Goal: Task Accomplishment & Management: Complete application form

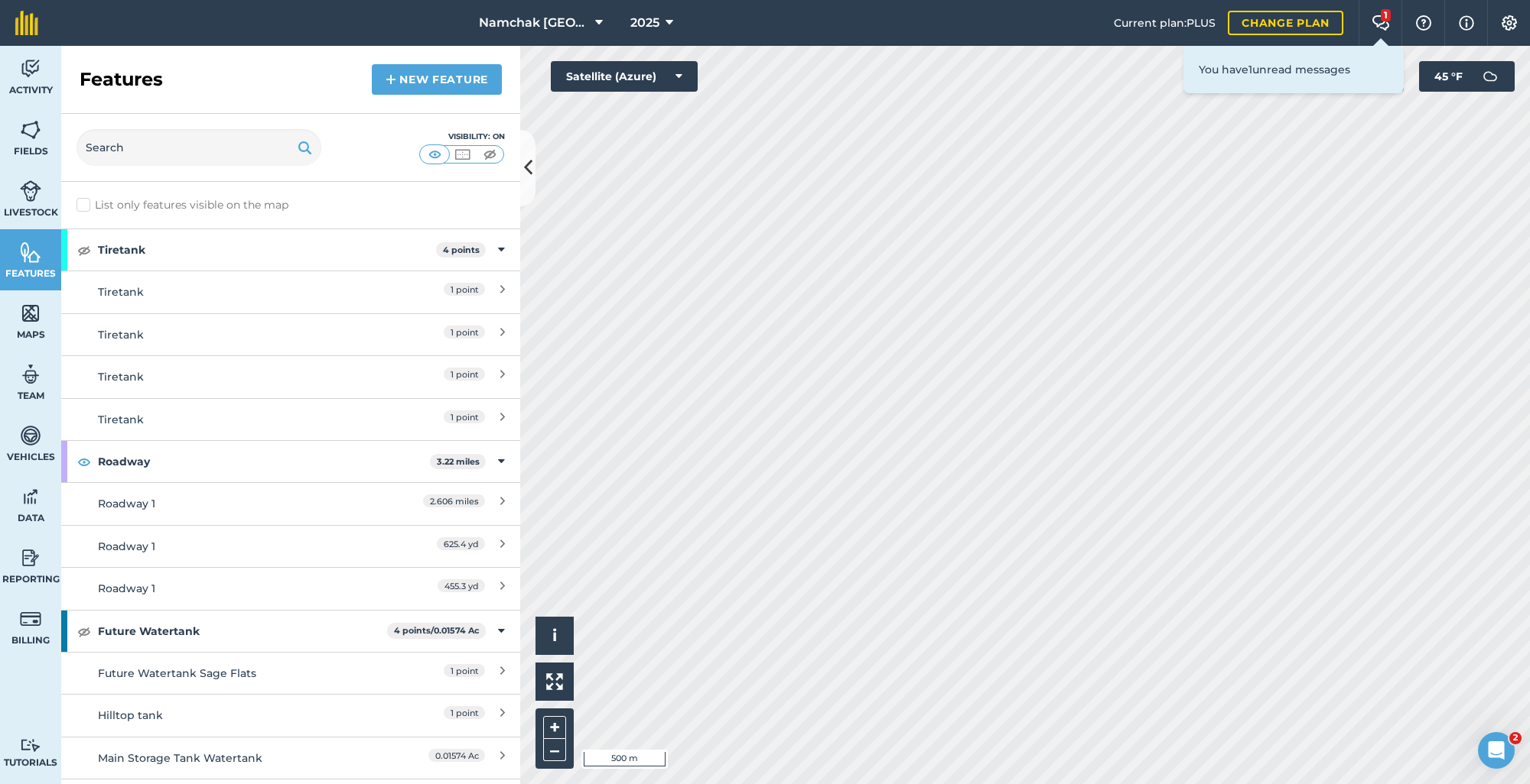
scroll to position [611, 0]
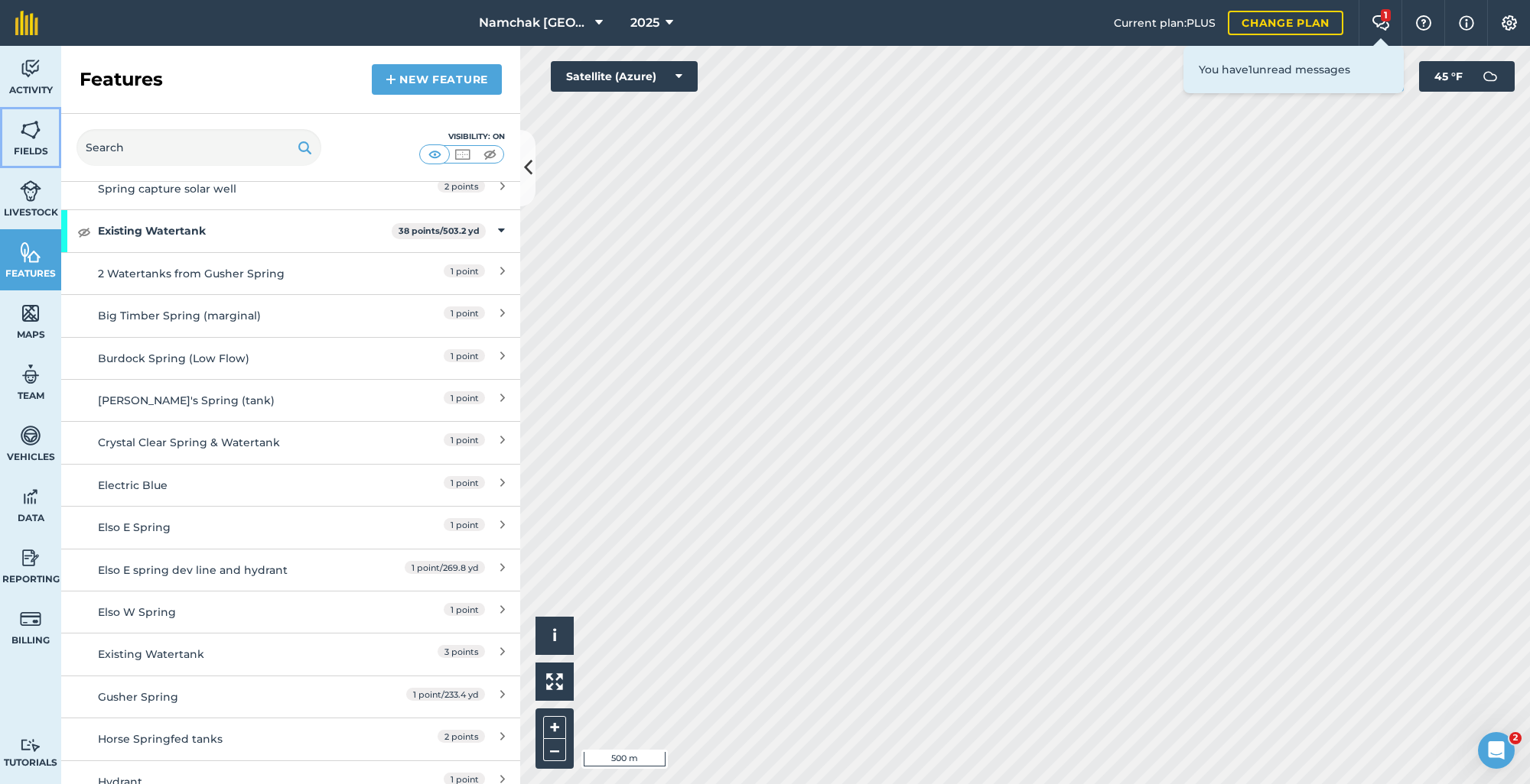
click at [23, 134] on img at bounding box center [31, 129] width 22 height 23
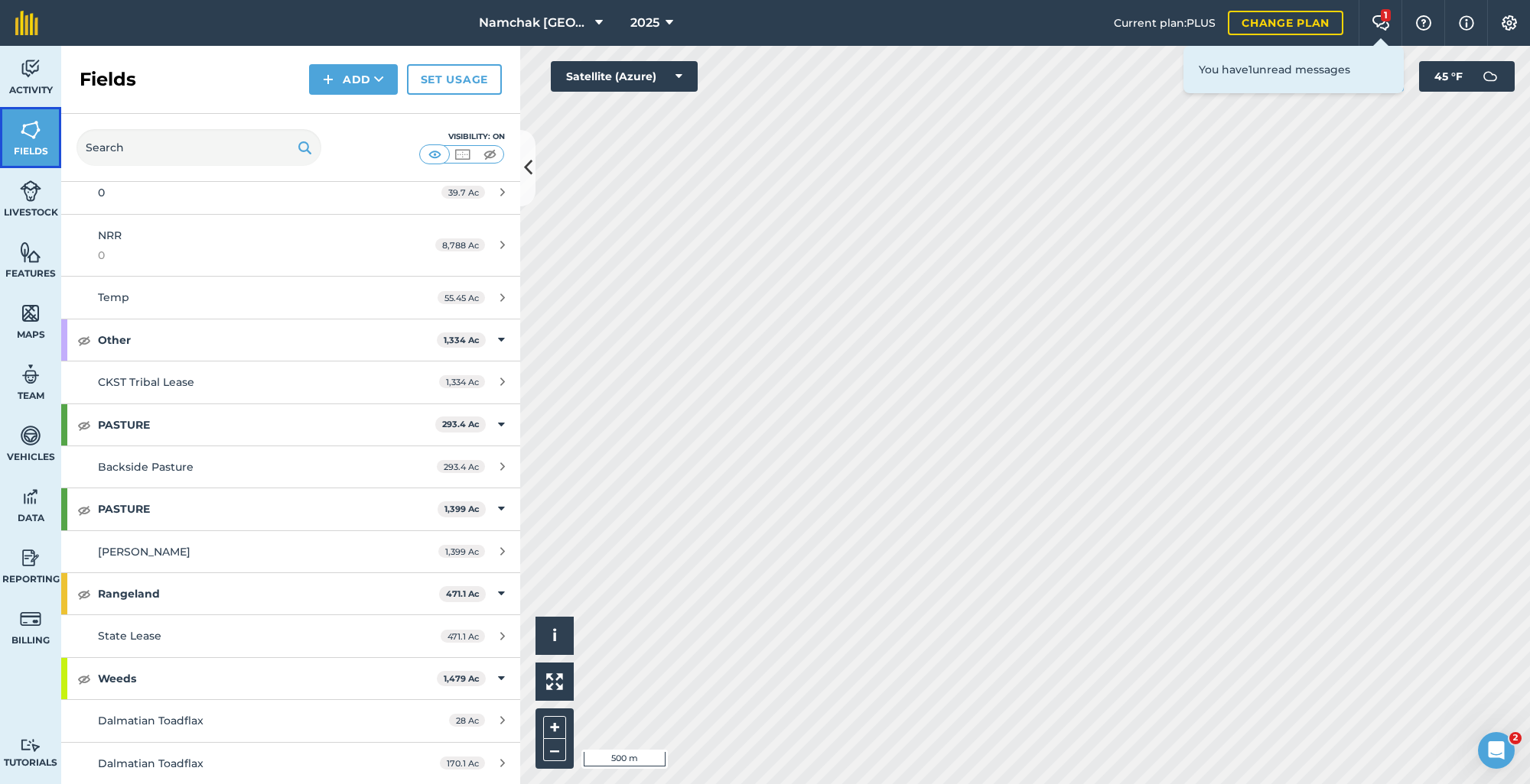
scroll to position [153, 0]
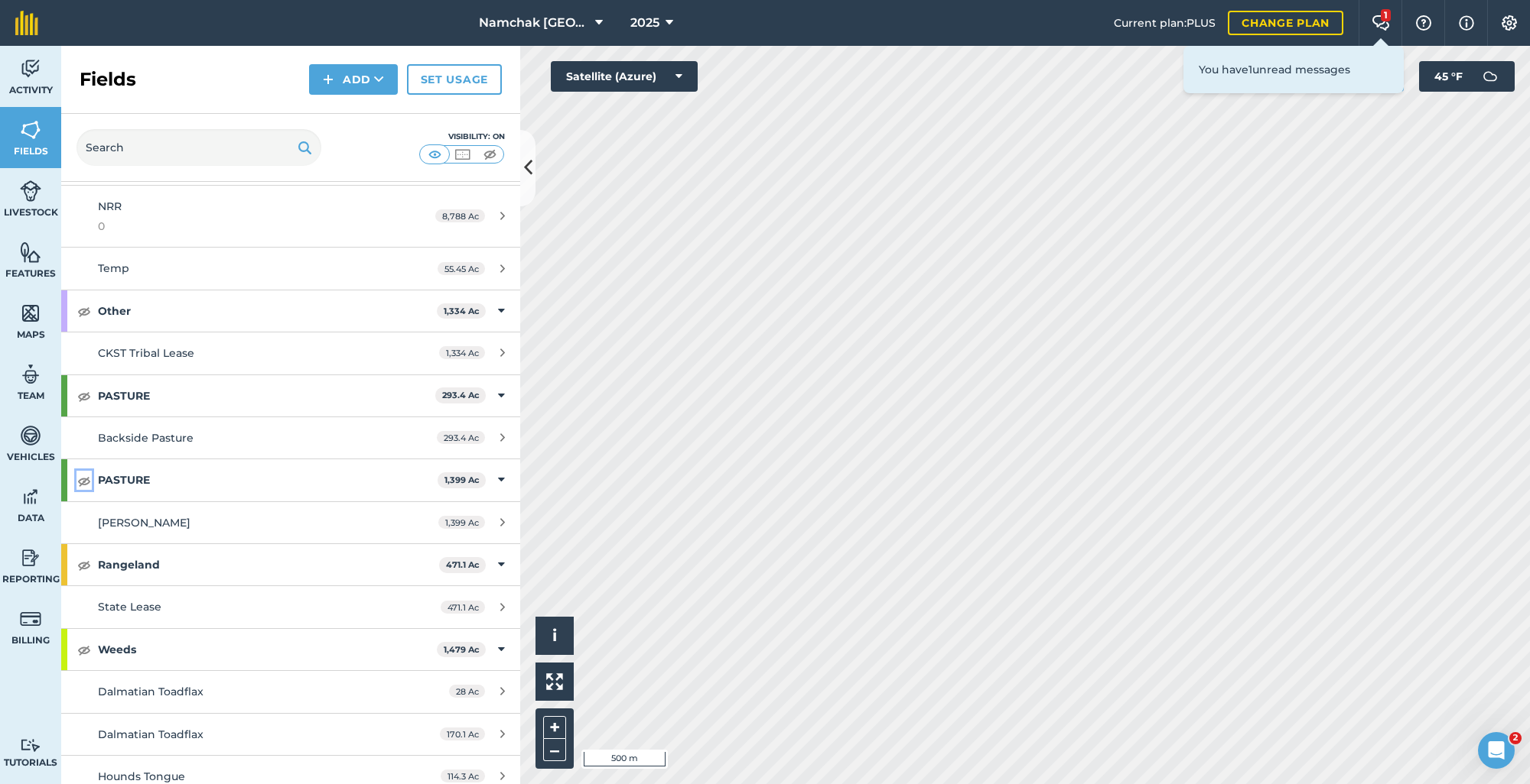
click at [82, 488] on img at bounding box center [84, 481] width 14 height 19
click at [33, 265] on link "Features" at bounding box center [30, 260] width 61 height 61
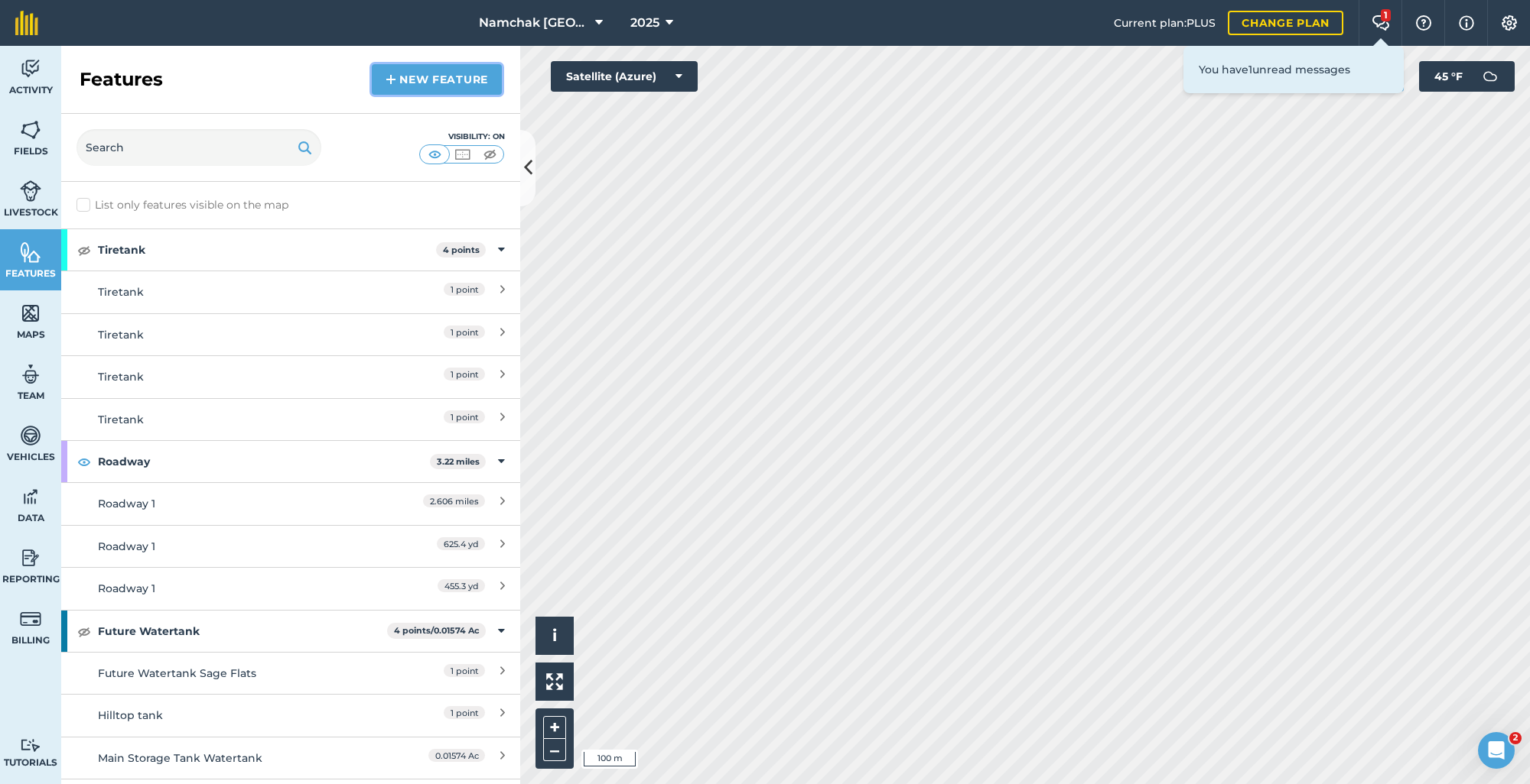
click at [434, 87] on link "New feature" at bounding box center [437, 79] width 130 height 30
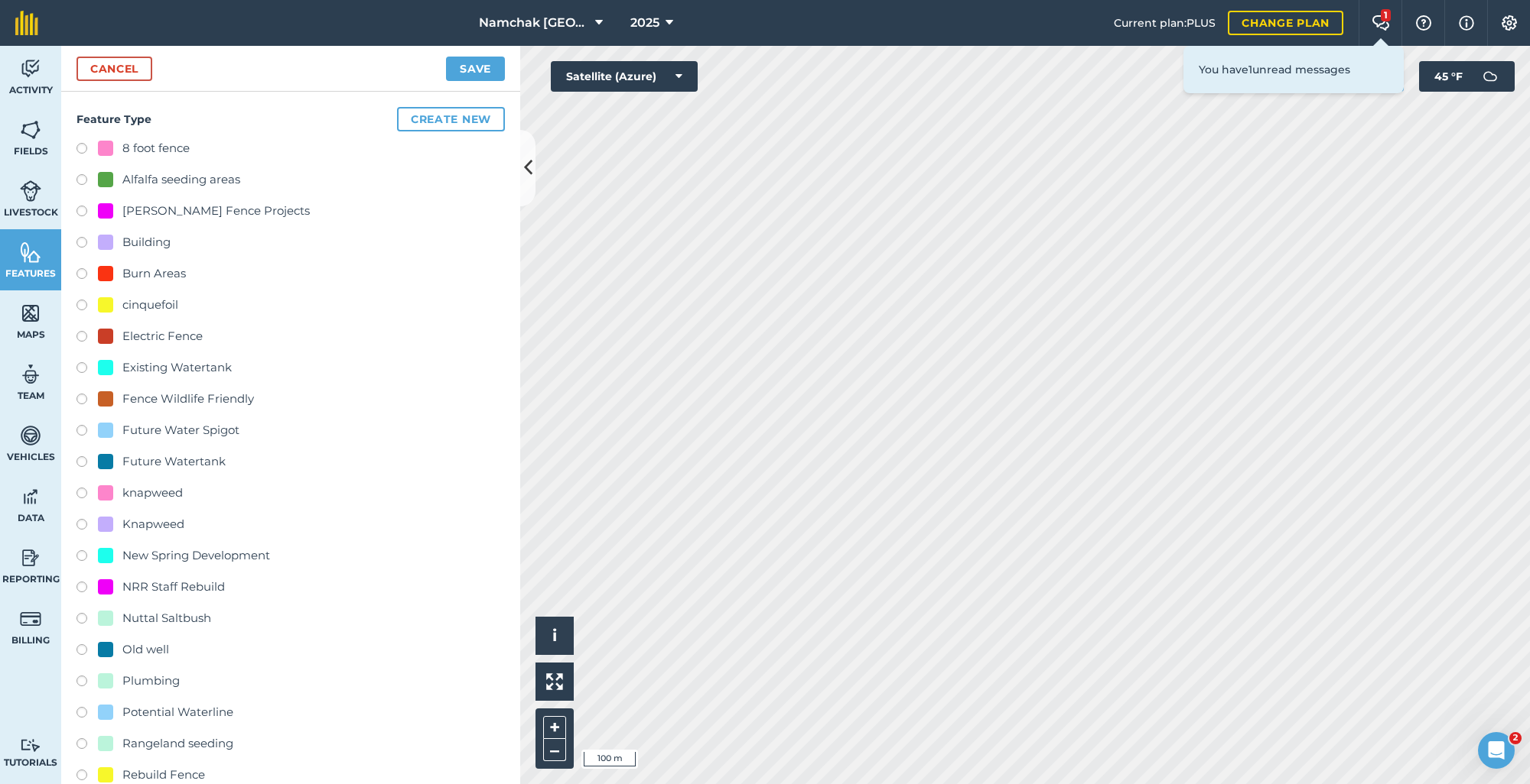
click at [139, 212] on div "[PERSON_NAME] Fence Projects" at bounding box center [216, 211] width 188 height 19
radio input "true"
type input "[PERSON_NAME] Fence Projects 6"
click at [455, 121] on button "Create new" at bounding box center [451, 119] width 108 height 24
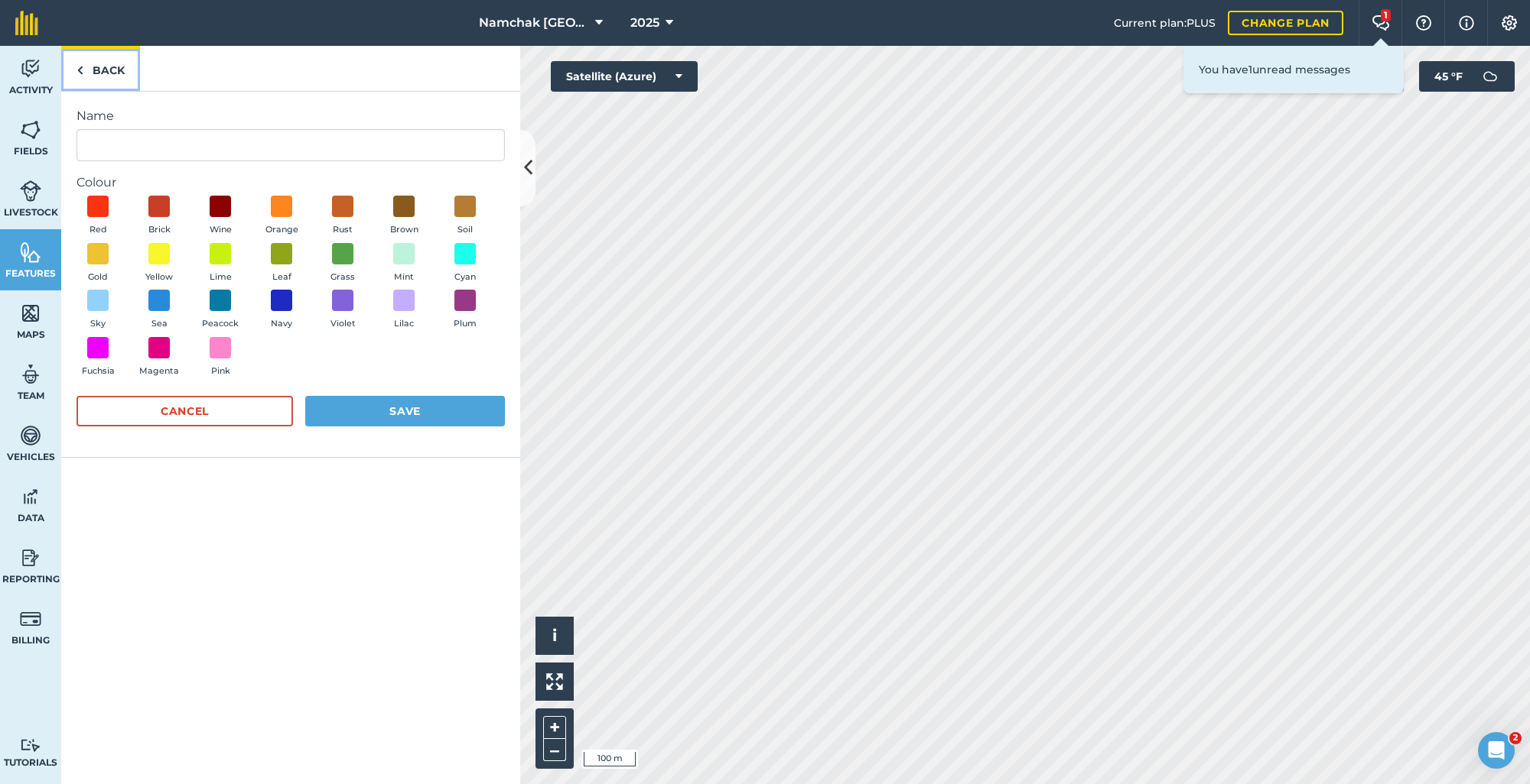
click at [108, 77] on link "Back" at bounding box center [100, 68] width 79 height 45
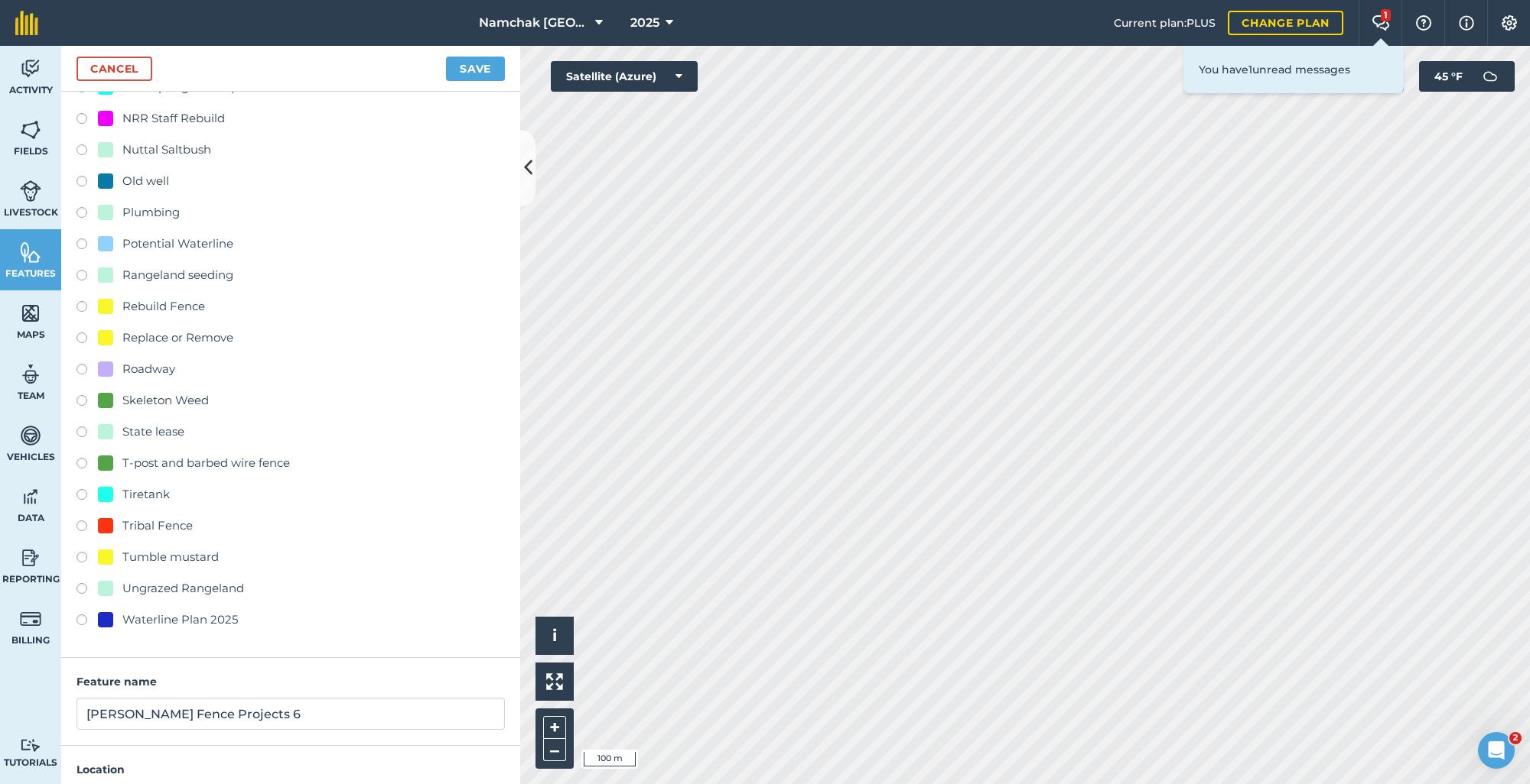
scroll to position [574, 0]
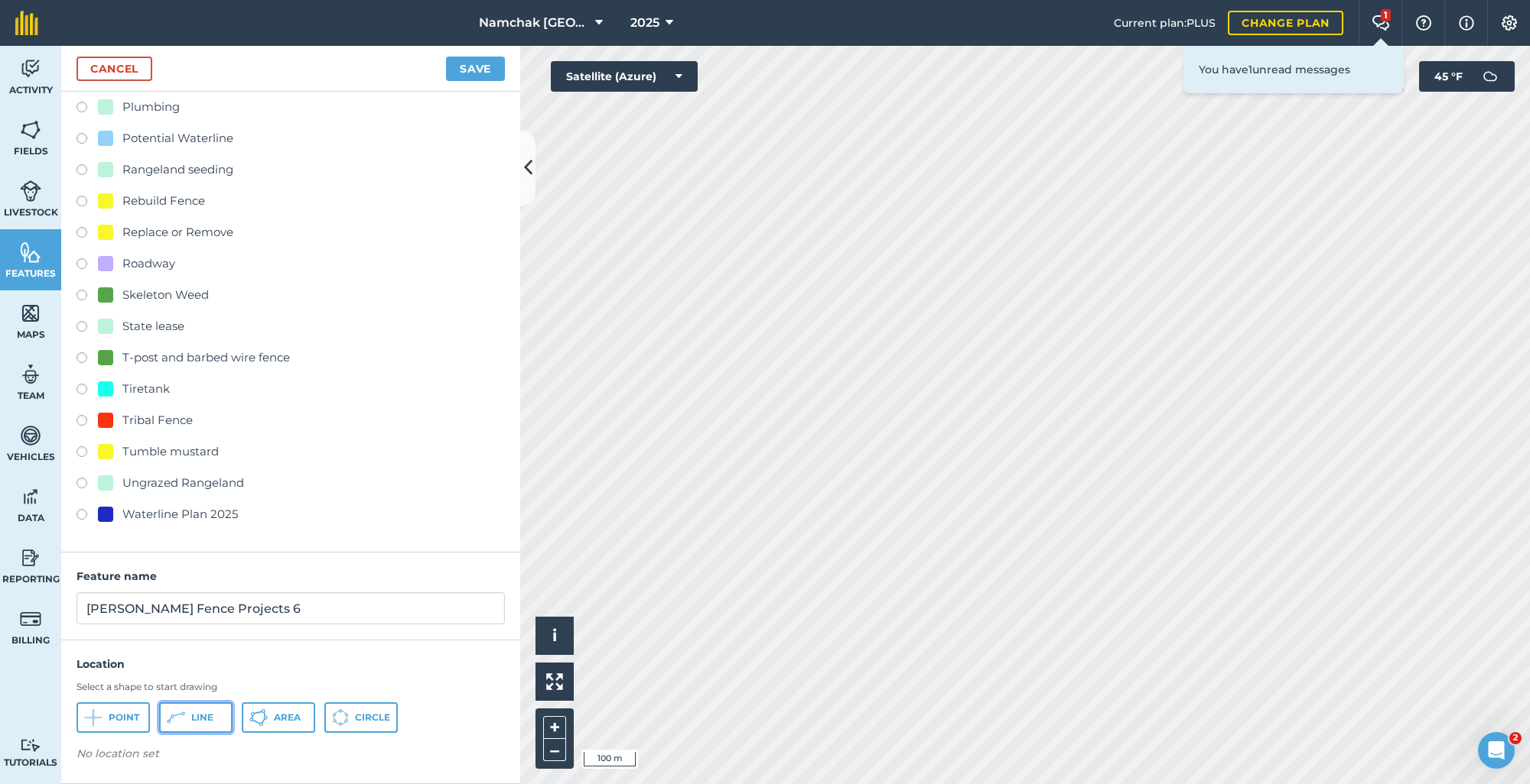
drag, startPoint x: 184, startPoint y: 709, endPoint x: 198, endPoint y: 705, distance: 14.6
click at [188, 709] on button "Line" at bounding box center [195, 717] width 73 height 30
click at [477, 75] on button "Save" at bounding box center [475, 68] width 59 height 24
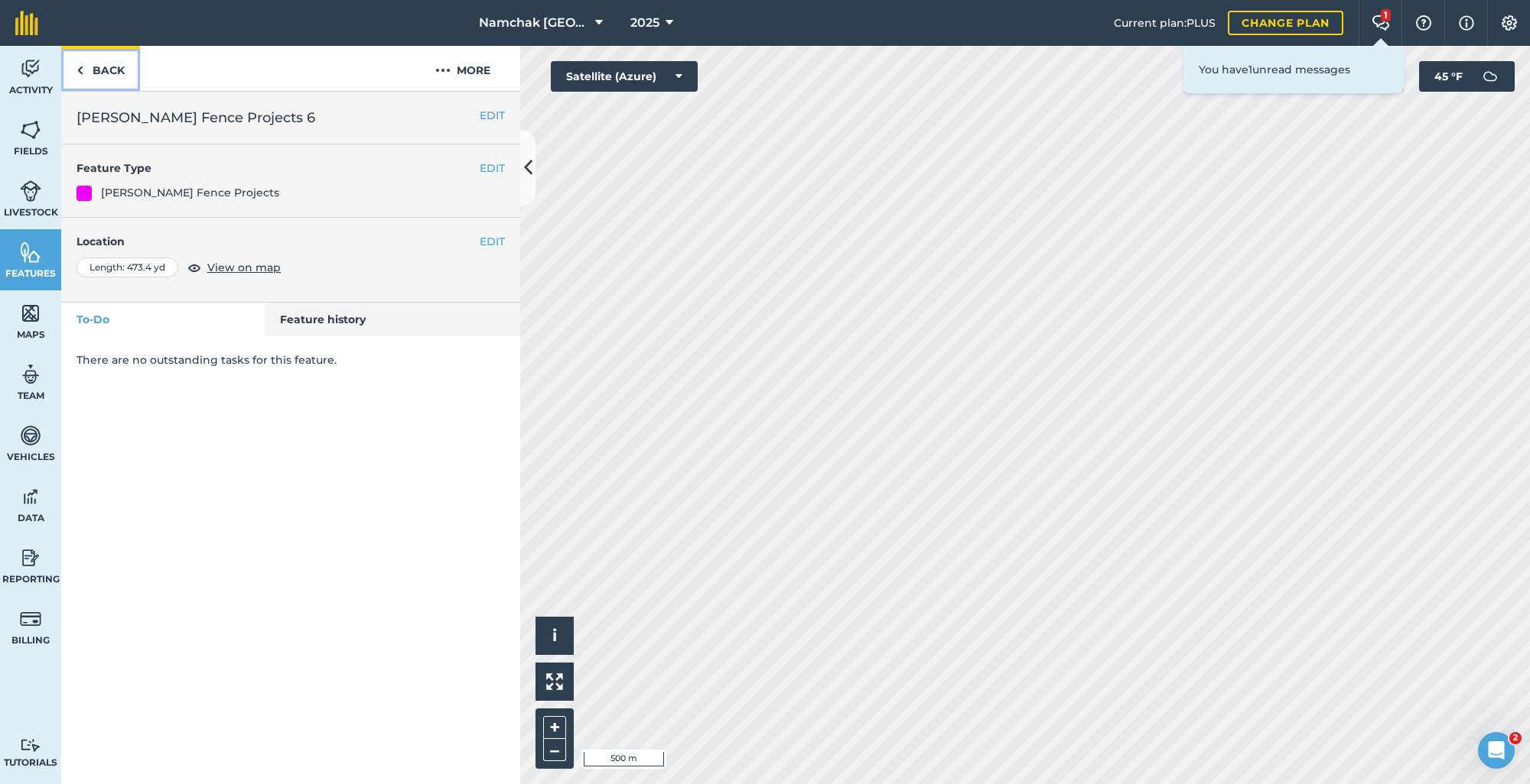
click at [82, 75] on img at bounding box center [79, 71] width 7 height 19
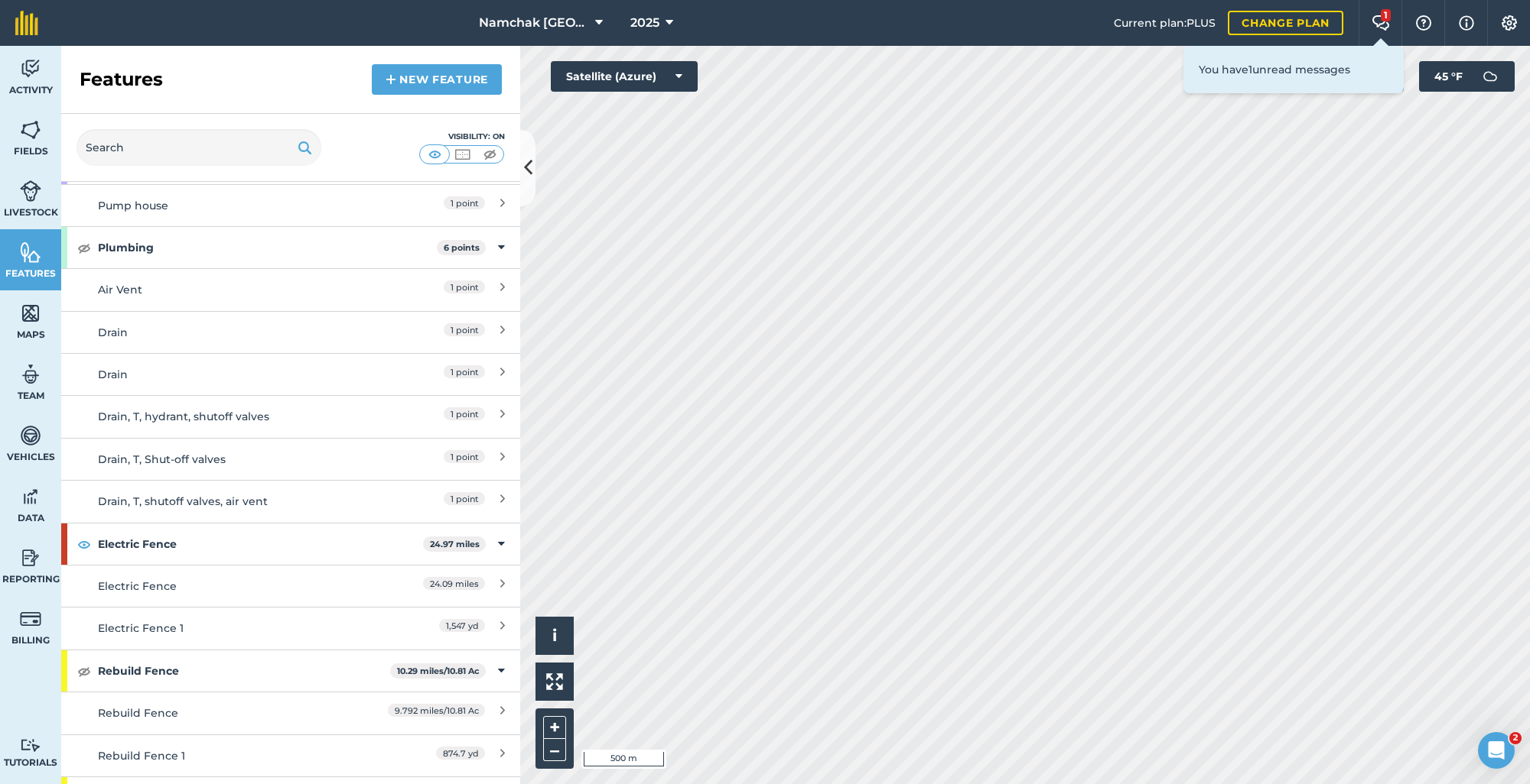
scroll to position [3211, 0]
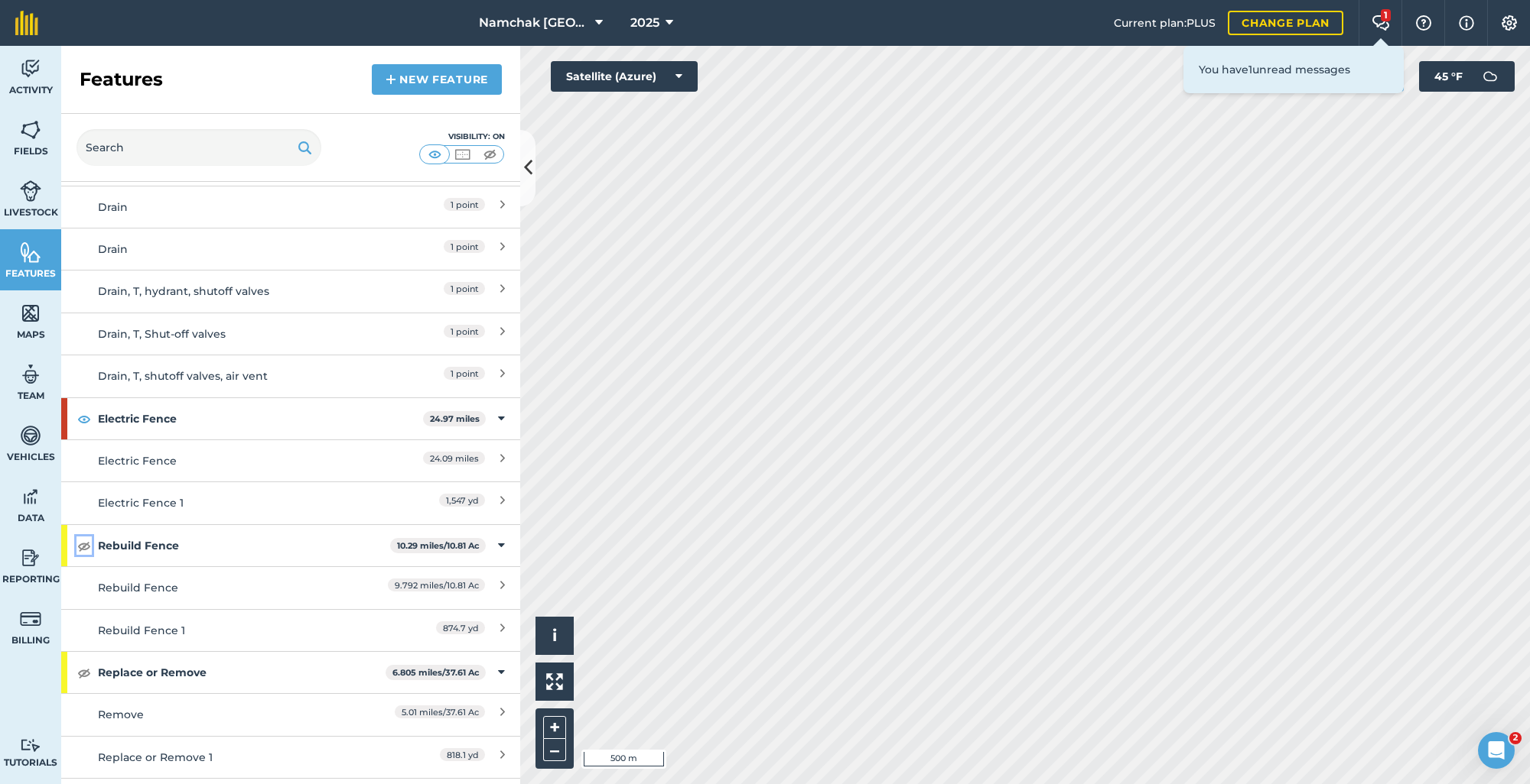
click at [82, 537] on img at bounding box center [84, 546] width 14 height 19
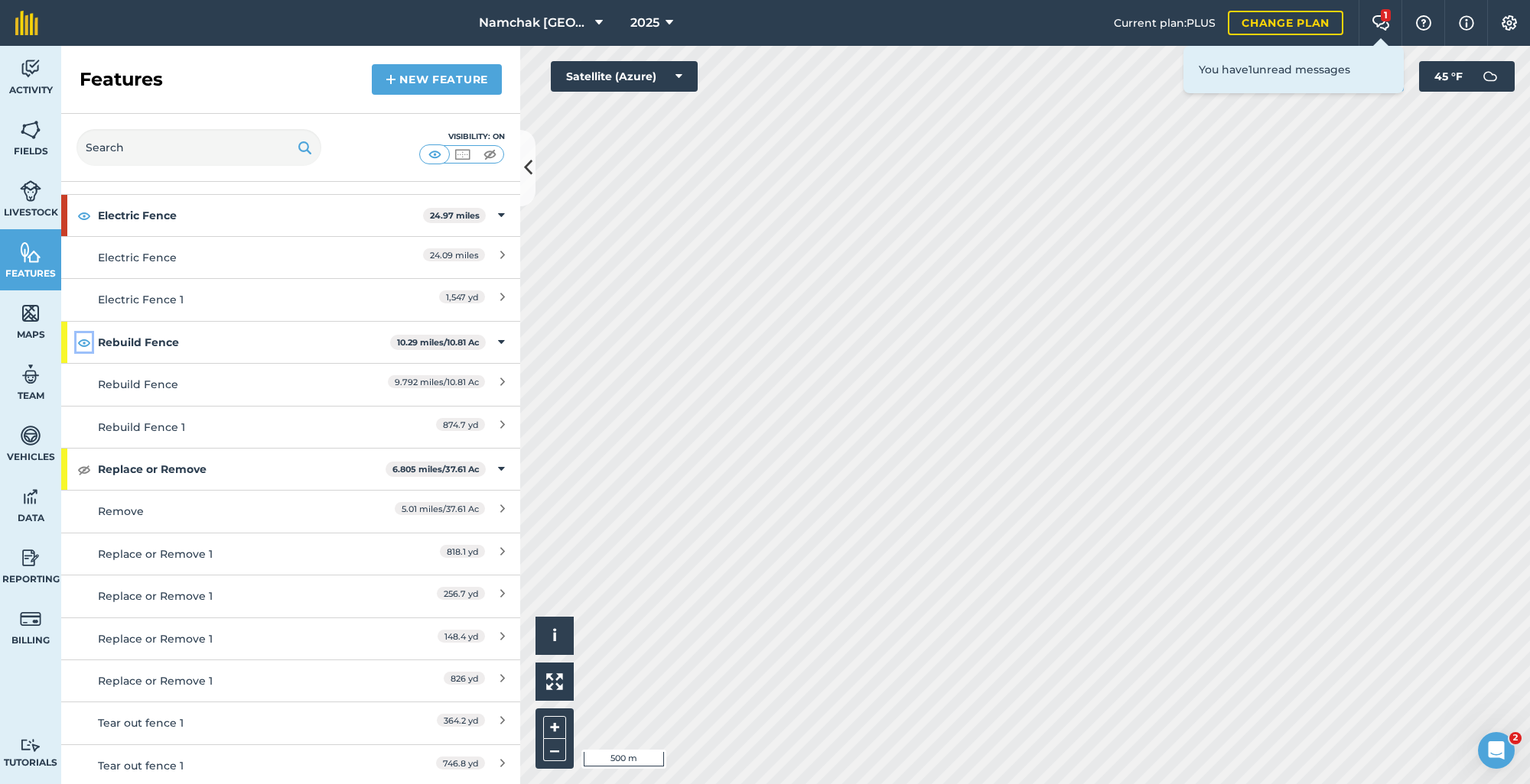
scroll to position [3439, 0]
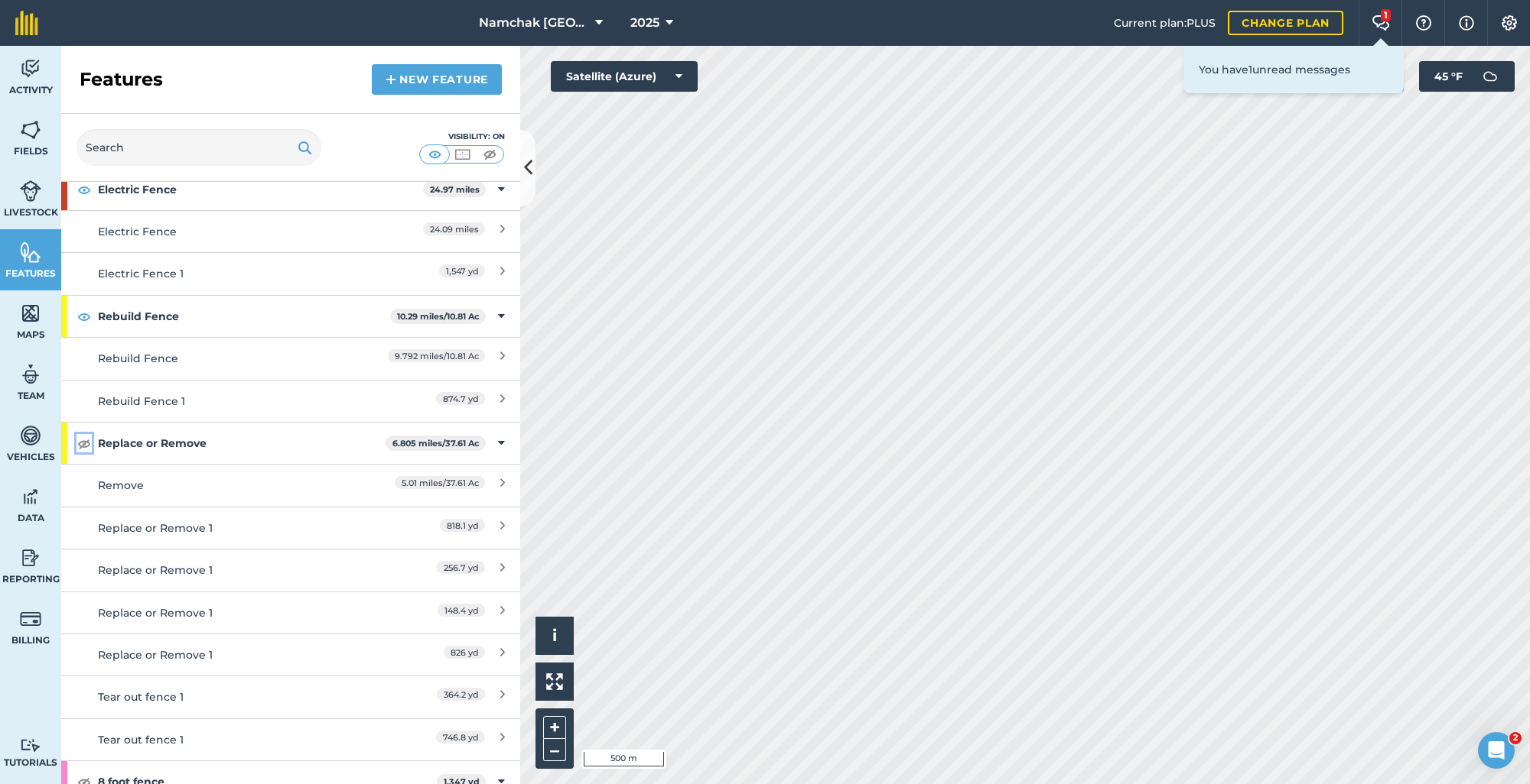
click at [79, 434] on img at bounding box center [84, 443] width 14 height 19
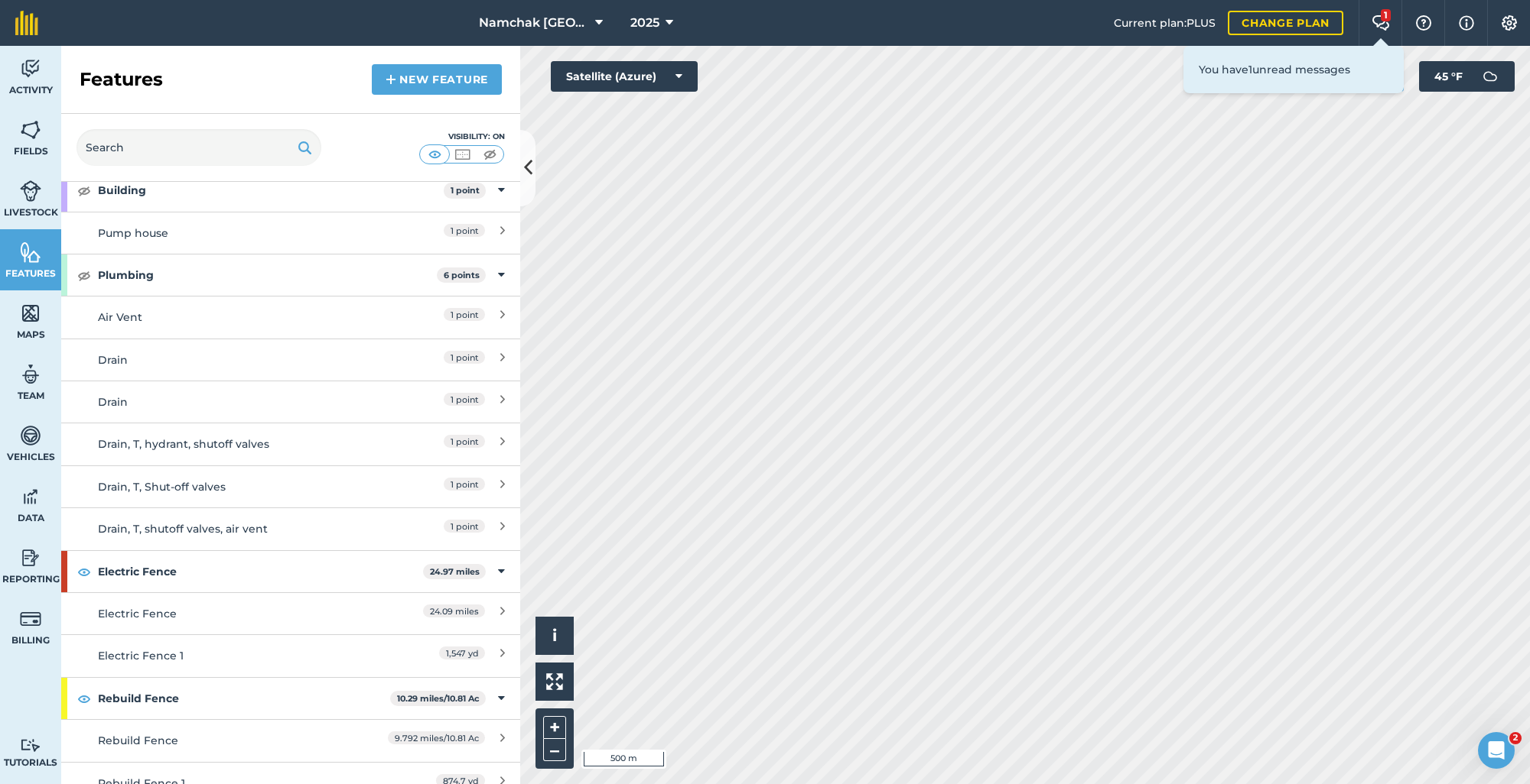
scroll to position [3134, 0]
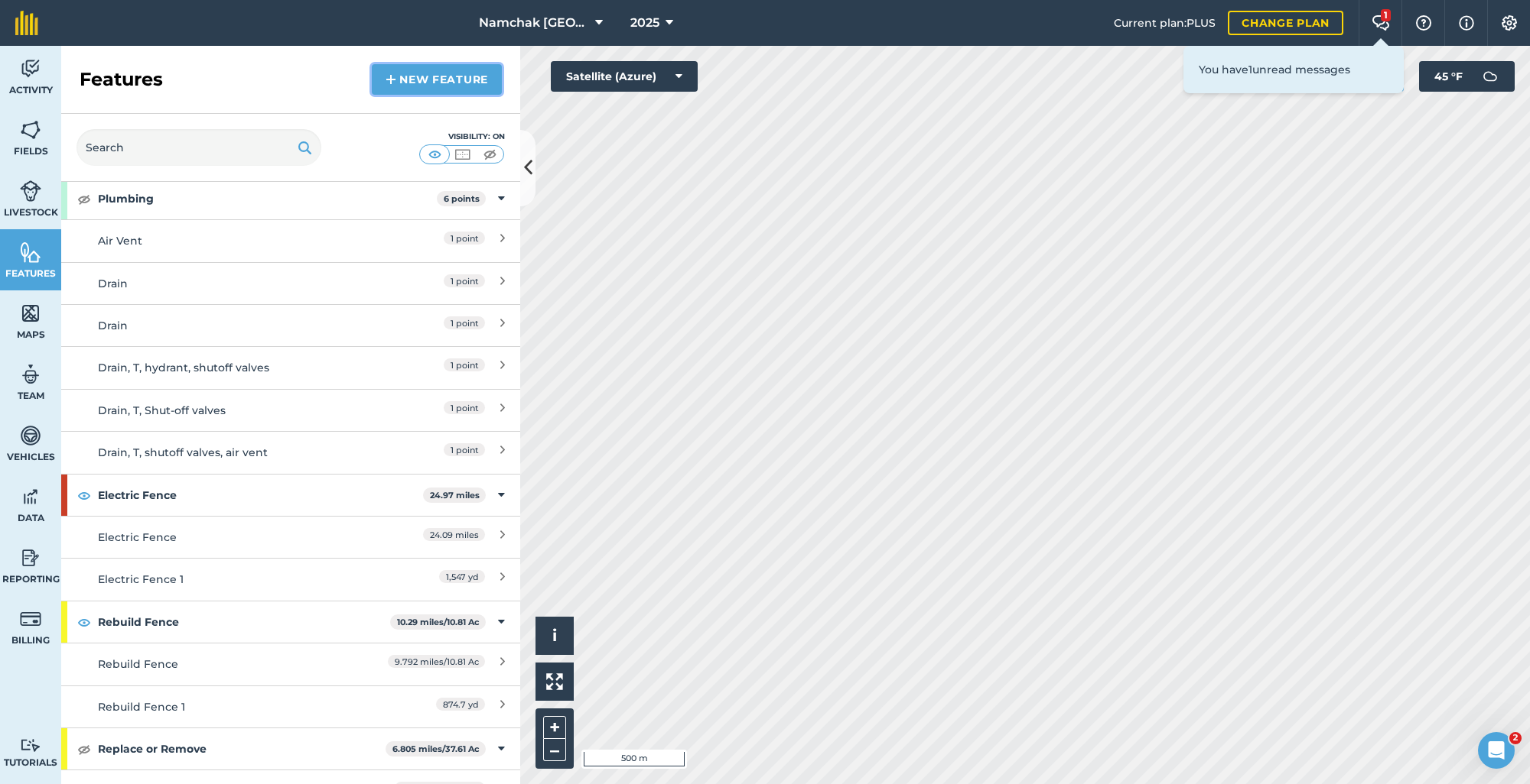
click at [454, 89] on link "New feature" at bounding box center [437, 79] width 130 height 30
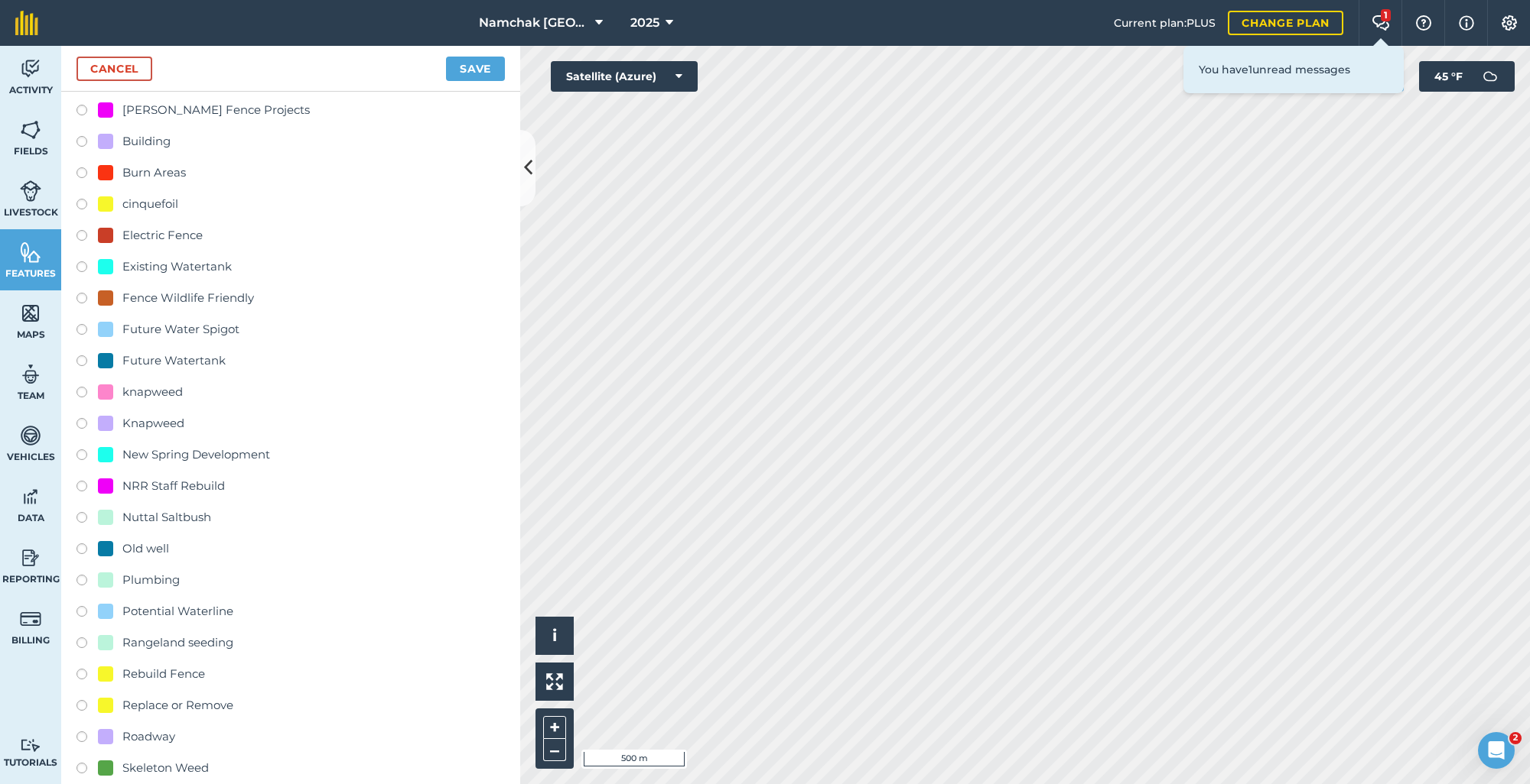
scroll to position [229, 0]
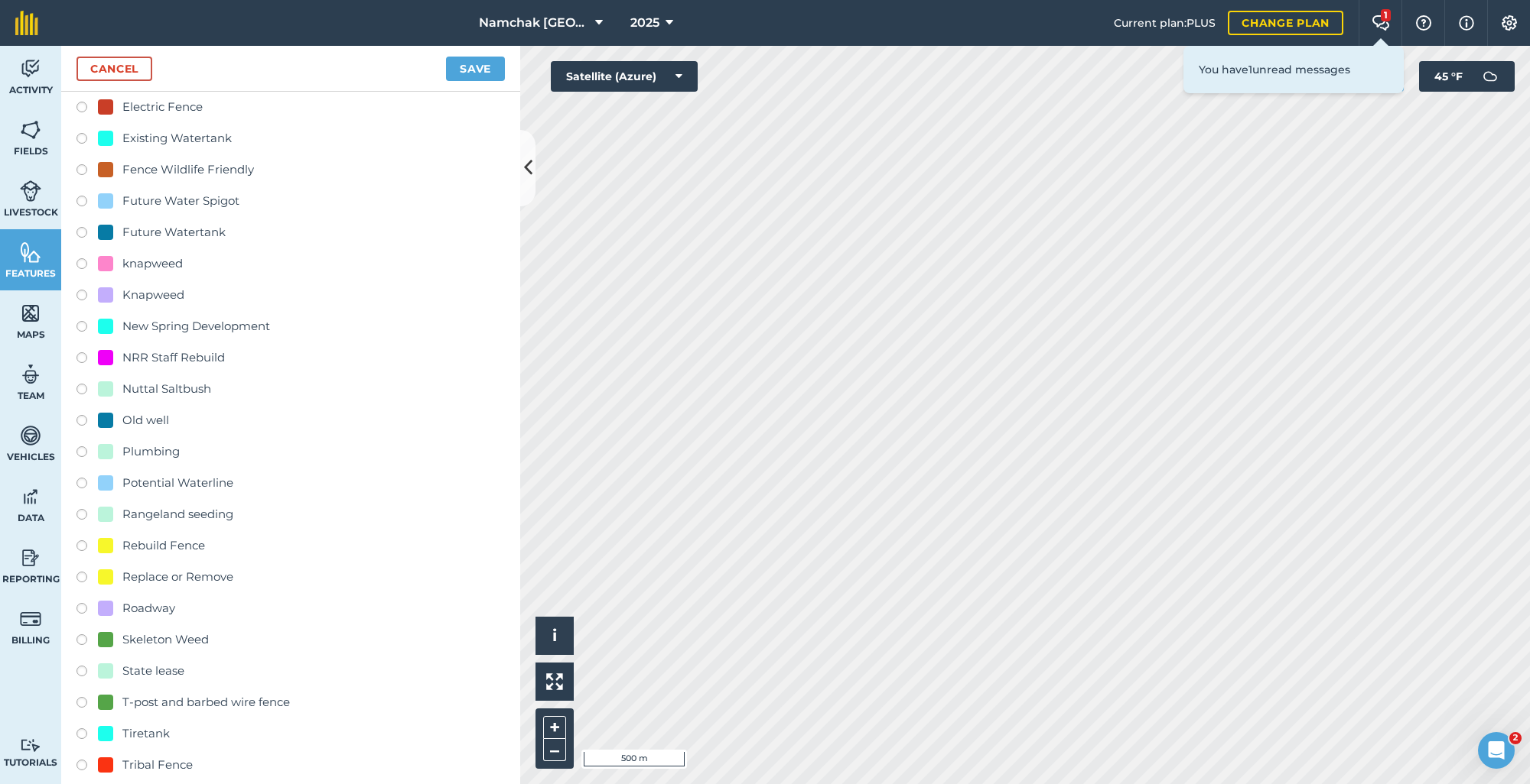
click at [80, 547] on label at bounding box center [87, 548] width 22 height 16
radio input "true"
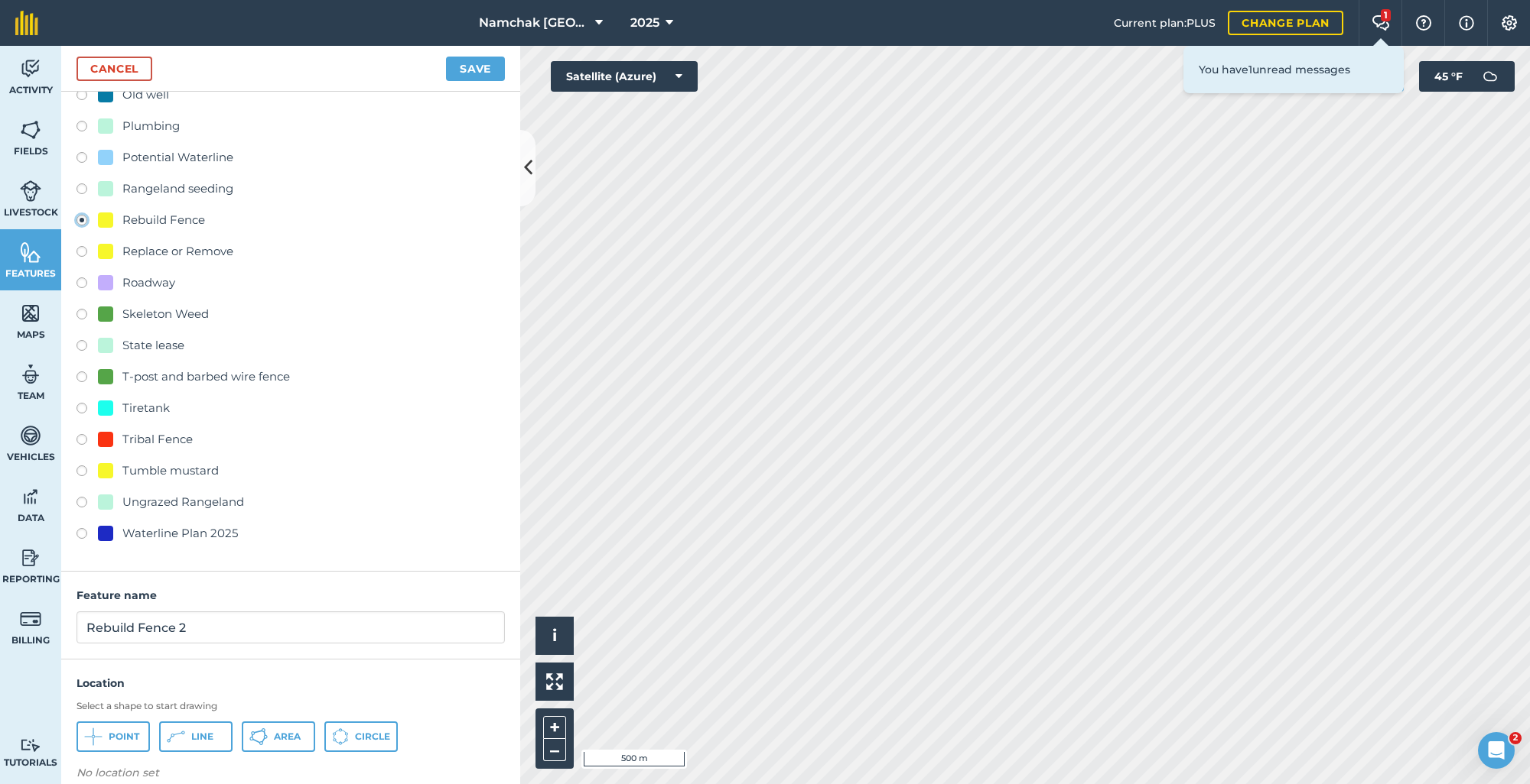
scroll to position [574, 0]
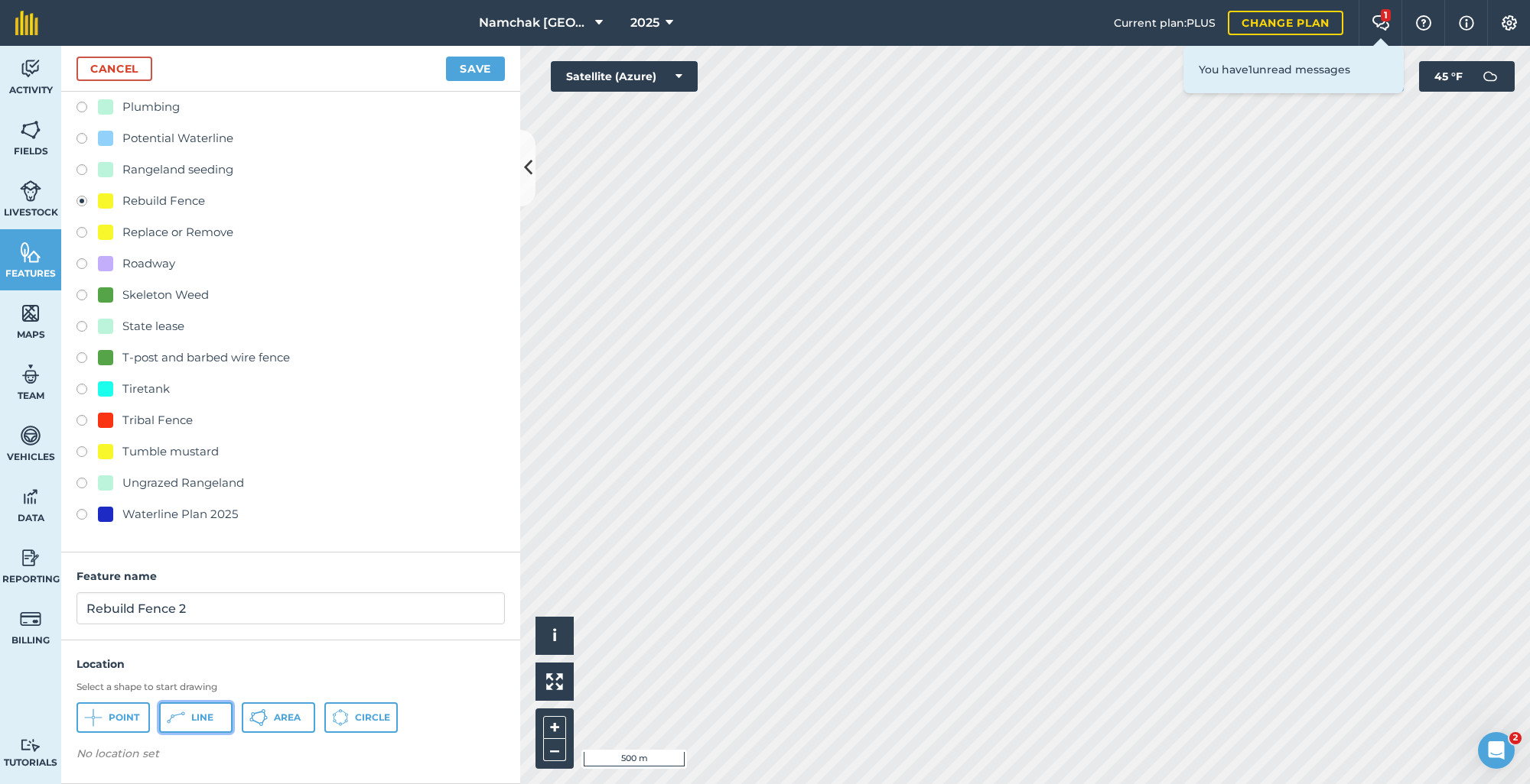
drag, startPoint x: 207, startPoint y: 718, endPoint x: 217, endPoint y: 712, distance: 11.7
click at [209, 716] on span "Line" at bounding box center [202, 718] width 22 height 12
drag, startPoint x: 262, startPoint y: 616, endPoint x: 79, endPoint y: 607, distance: 183.2
click at [79, 607] on input "Rebuild Fence 2" at bounding box center [290, 608] width 428 height 32
type input "[PERSON_NAME][GEOGRAPHIC_DATA]"
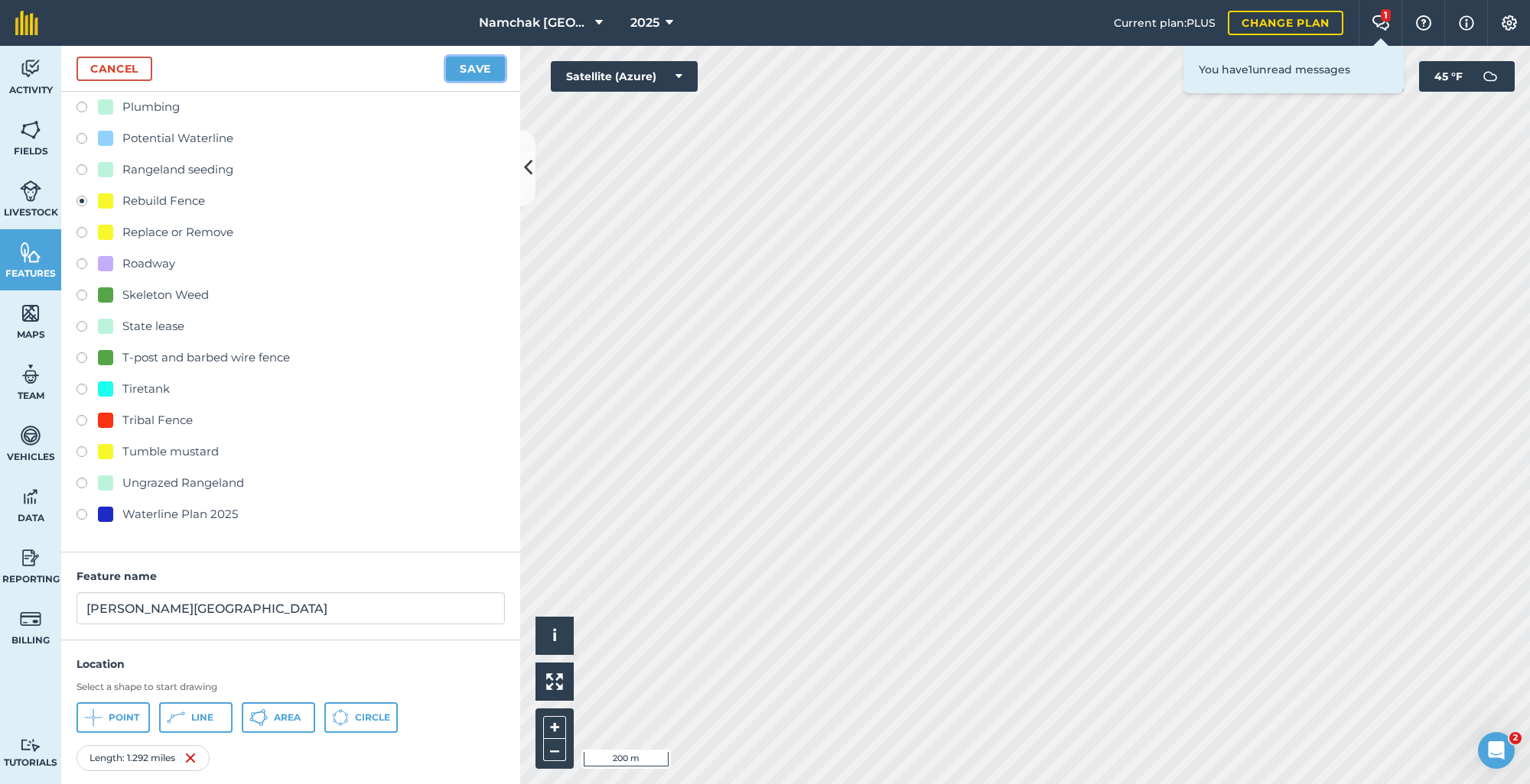
click at [458, 61] on button "Save" at bounding box center [475, 68] width 59 height 24
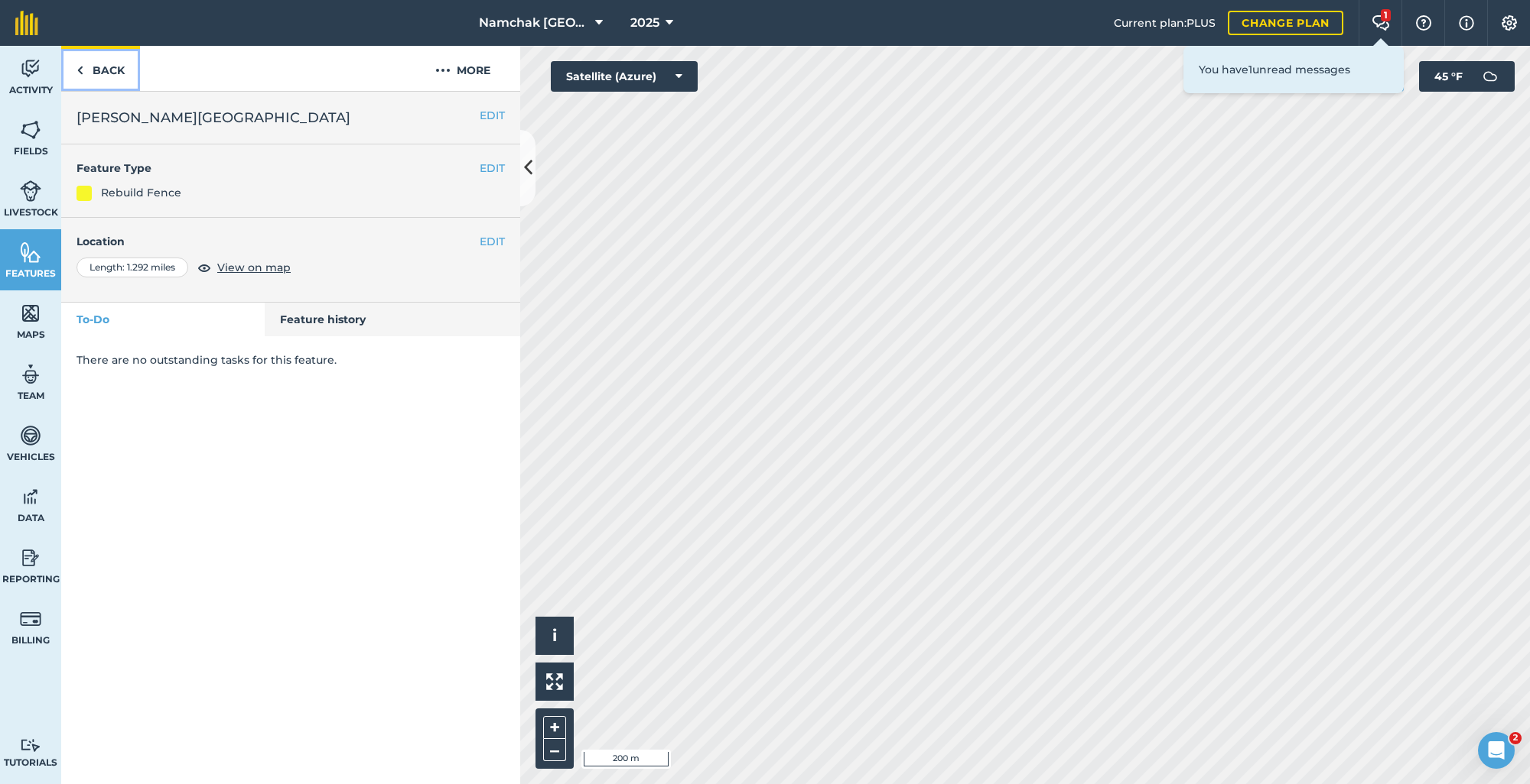
click at [116, 79] on link "Back" at bounding box center [100, 68] width 79 height 45
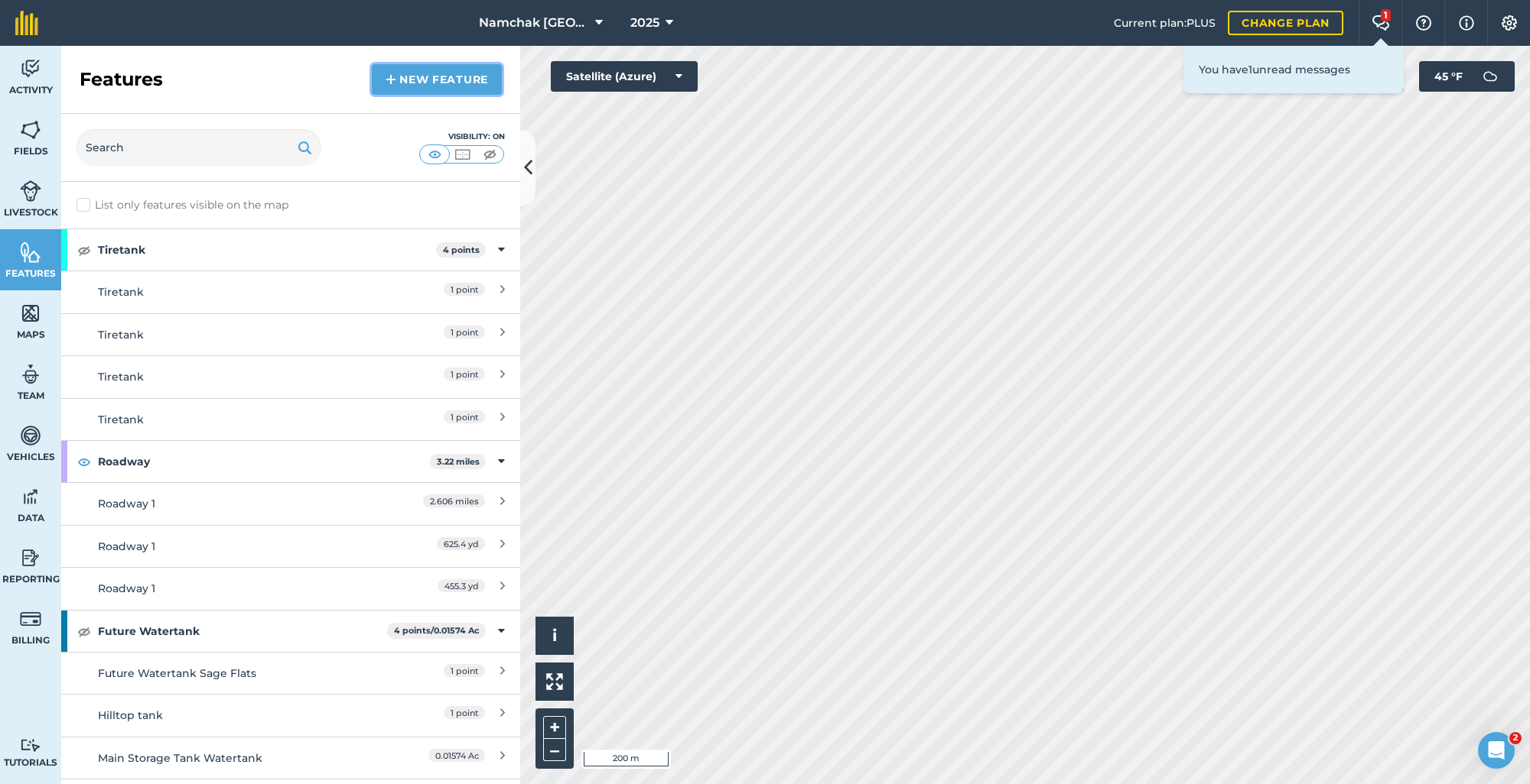
click at [440, 85] on link "New feature" at bounding box center [437, 79] width 130 height 30
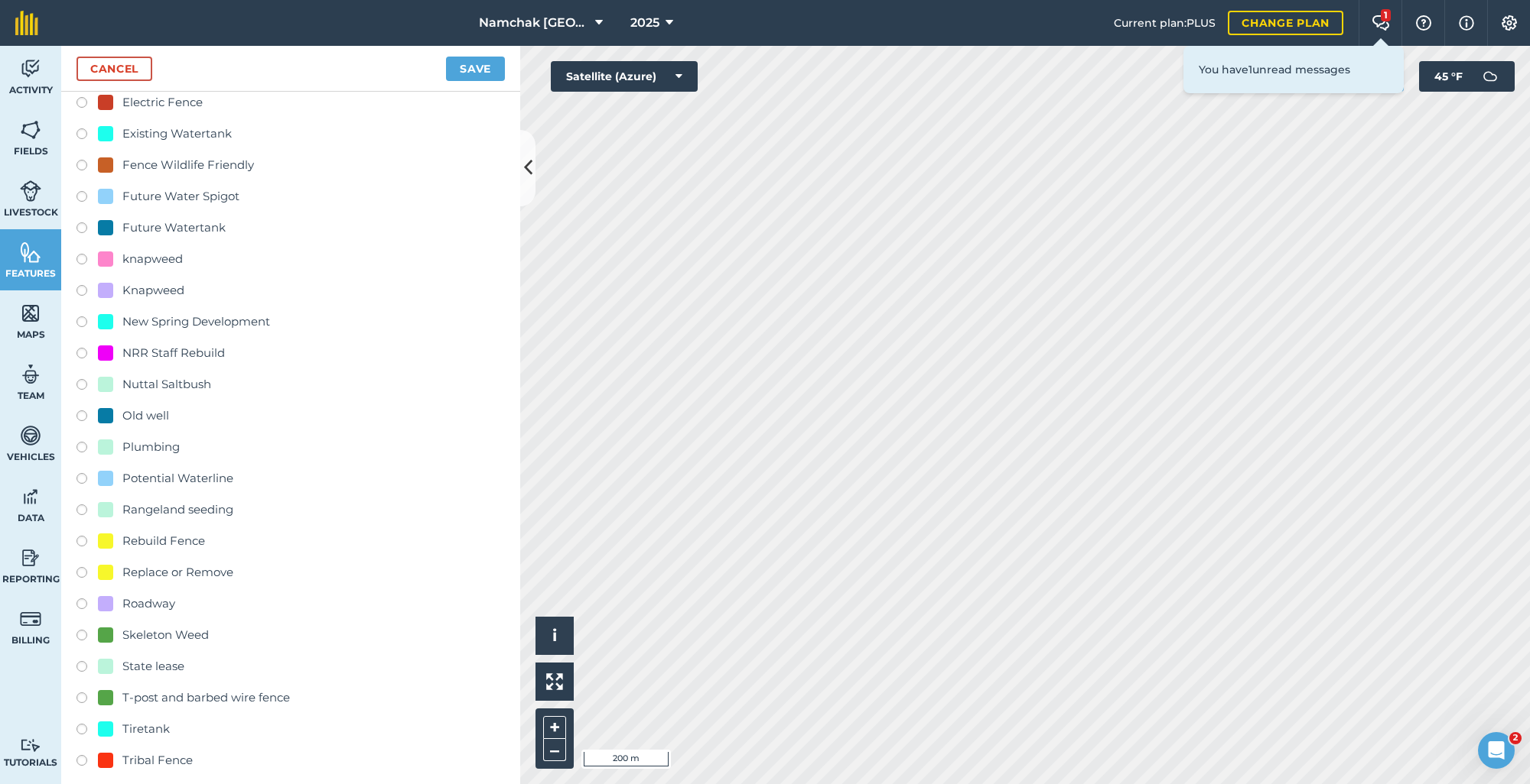
scroll to position [306, 0]
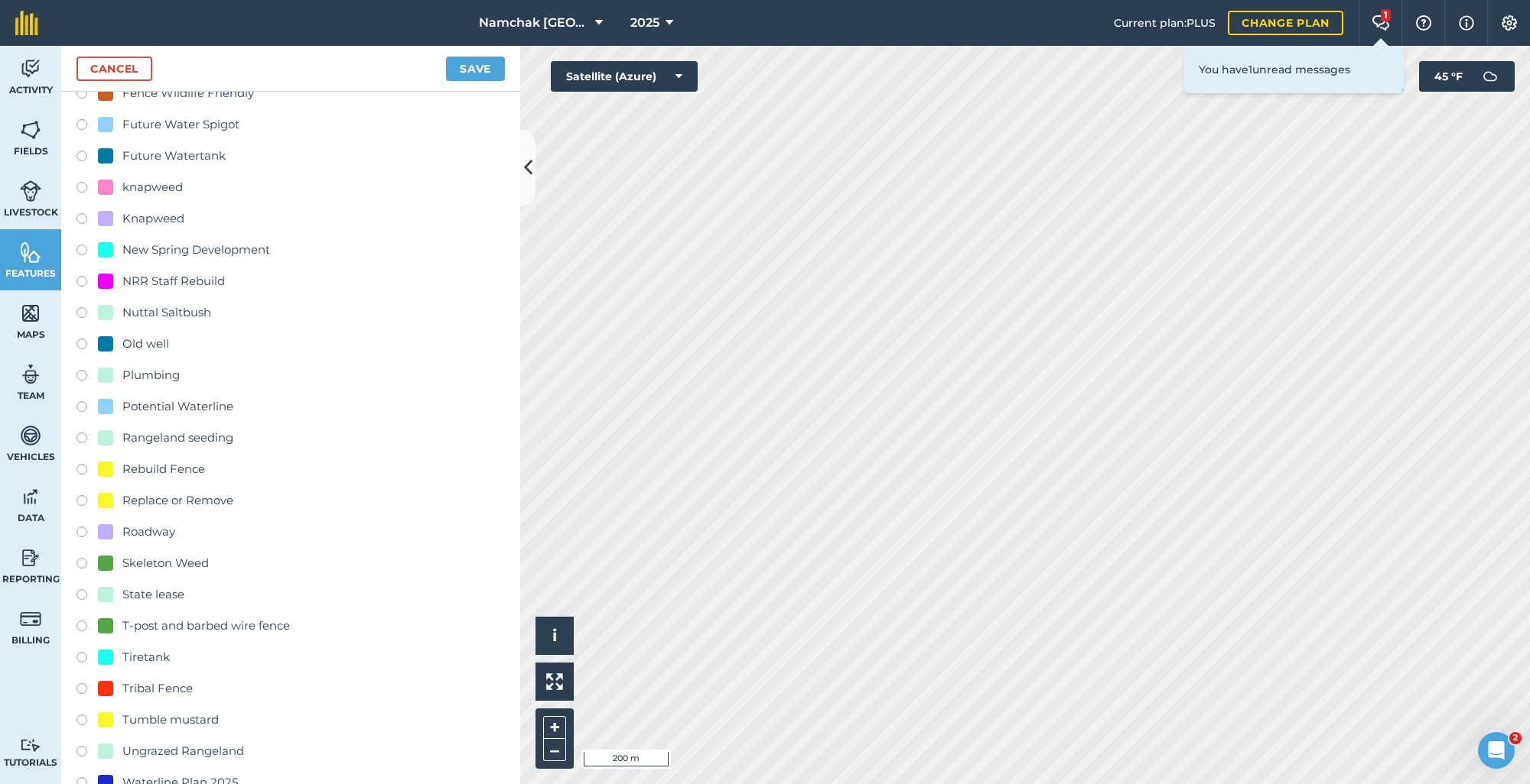
click at [82, 467] on label at bounding box center [87, 472] width 22 height 16
radio input "true"
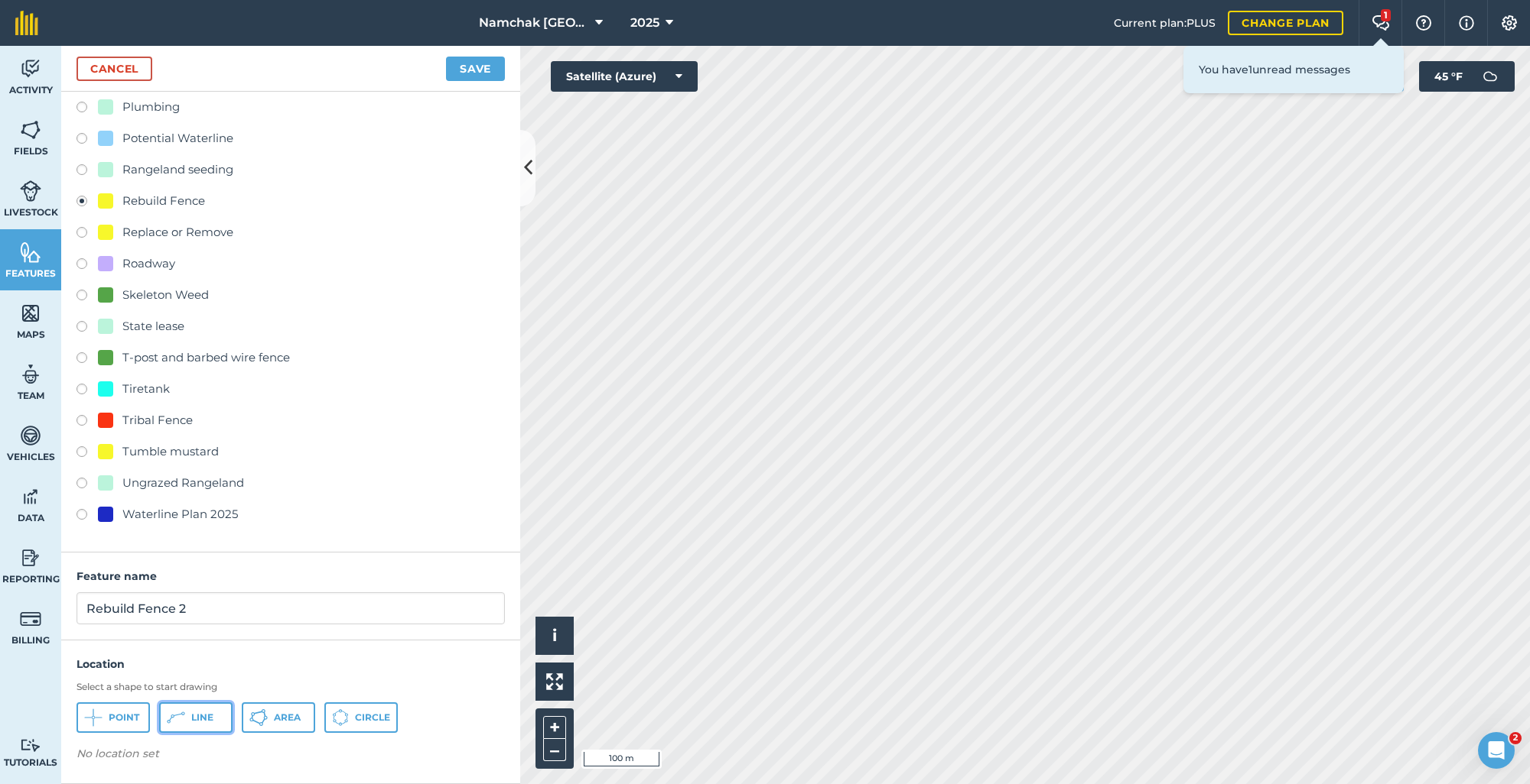
click at [190, 707] on button "Line" at bounding box center [195, 717] width 73 height 30
click at [826, 783] on html "Namchak Retreat Ranch 2025 Current plan : PLUS Change plan 1 Farm Chat Help Inf…" at bounding box center [765, 392] width 1530 height 784
click at [802, 0] on html "Namchak Retreat Ranch 2025 Current plan : PLUS Change plan 1 Farm Chat Help Inf…" at bounding box center [765, 392] width 1530 height 784
click at [838, 14] on div "Namchak Retreat Ranch 2025 Current plan : PLUS Change plan 1 Farm Chat Help Inf…" at bounding box center [765, 392] width 1530 height 784
drag, startPoint x: 202, startPoint y: 616, endPoint x: 68, endPoint y: 599, distance: 135.1
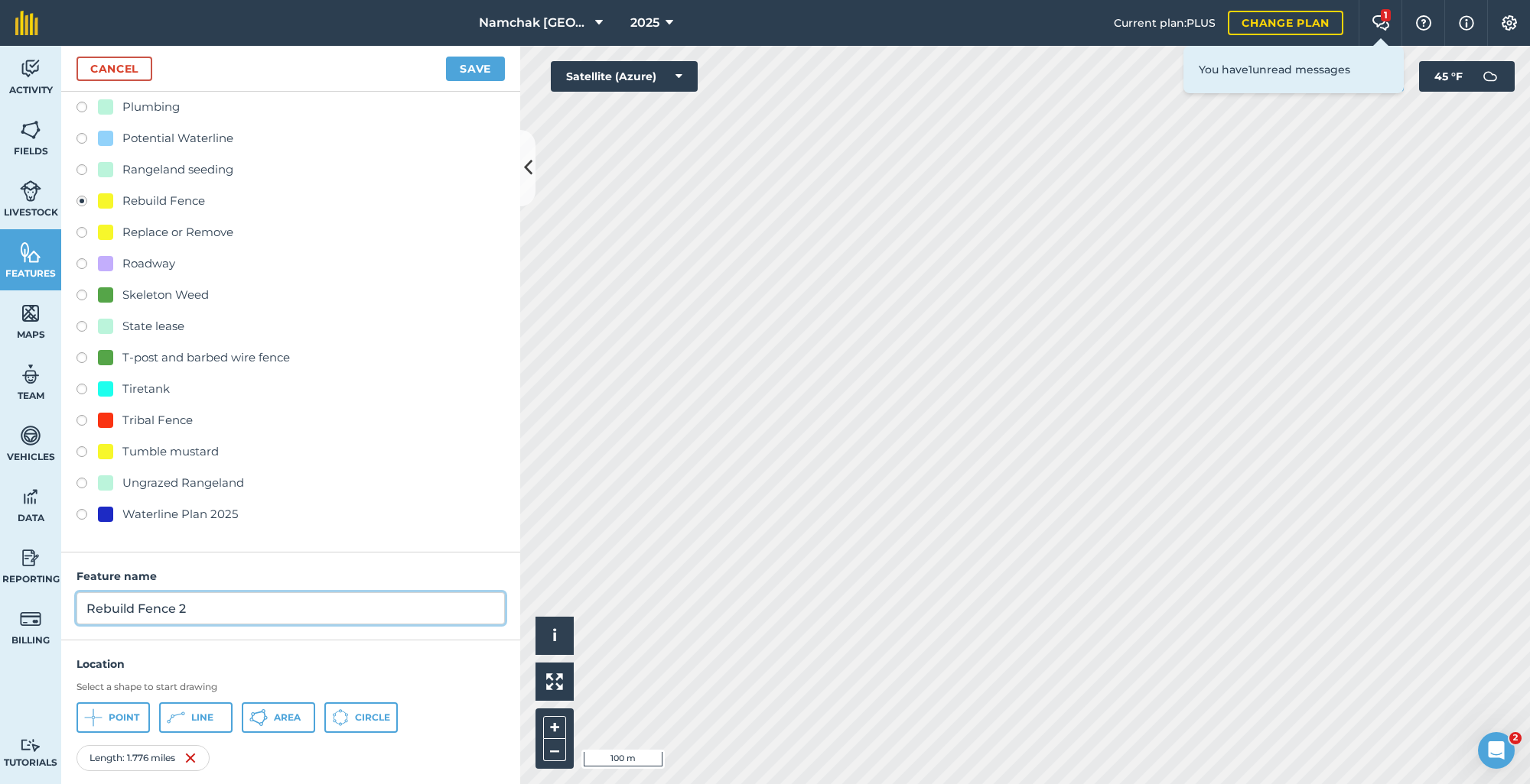
click at [75, 616] on div "Feature name Rebuild Fence 2" at bounding box center [291, 597] width 459 height 88
type input "[PERSON_NAME][GEOGRAPHIC_DATA]"
click at [456, 58] on button "Save" at bounding box center [475, 68] width 59 height 24
